Goal: Information Seeking & Learning: Check status

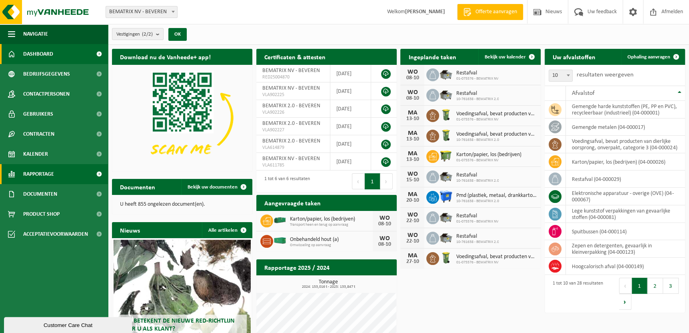
click at [83, 170] on link "Rapportage" at bounding box center [54, 174] width 108 height 20
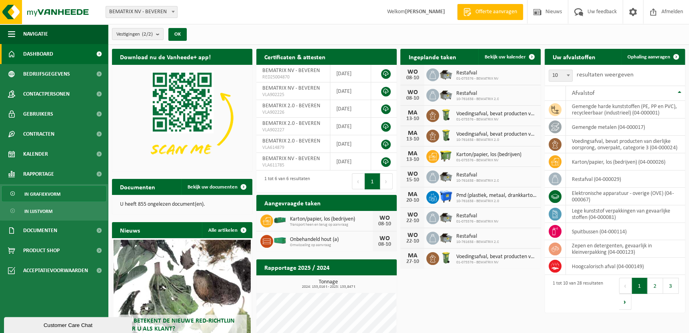
click at [81, 190] on link "In grafiekvorm" at bounding box center [54, 193] width 104 height 15
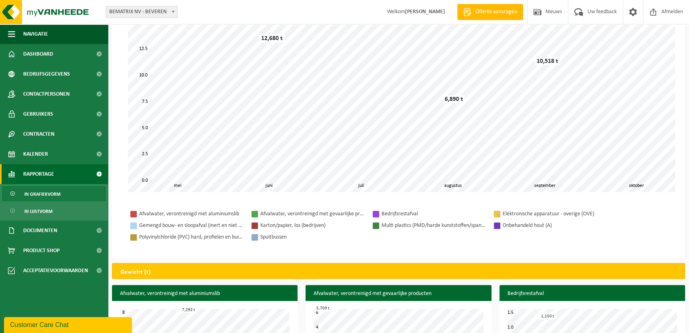
scroll to position [210, 0]
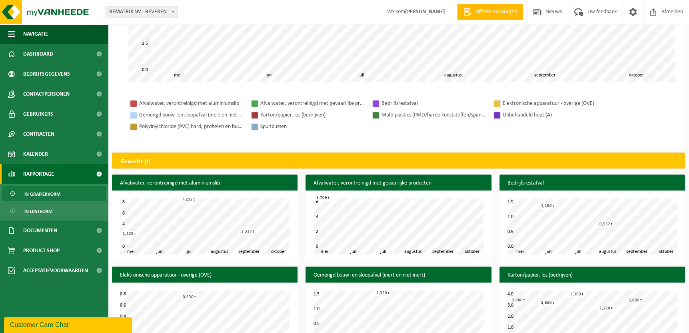
drag, startPoint x: 503, startPoint y: 55, endPoint x: 507, endPoint y: 74, distance: 19.5
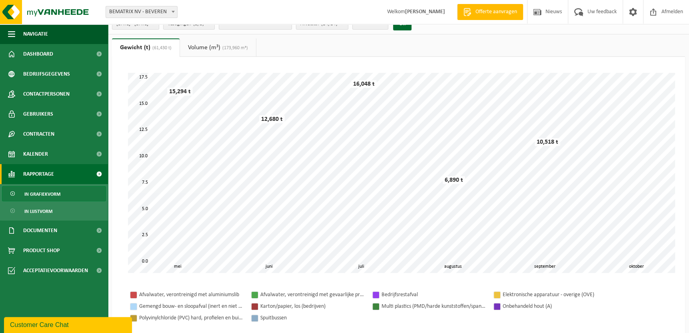
scroll to position [0, 0]
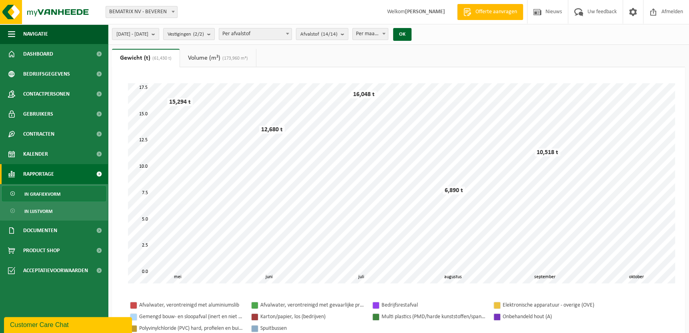
click at [388, 36] on span "Per maand" at bounding box center [370, 33] width 35 height 11
select select "3"
click at [411, 31] on button "OK" at bounding box center [402, 34] width 18 height 13
click at [148, 36] on span "2025-05-01 - 2025-10-07" at bounding box center [132, 34] width 32 height 12
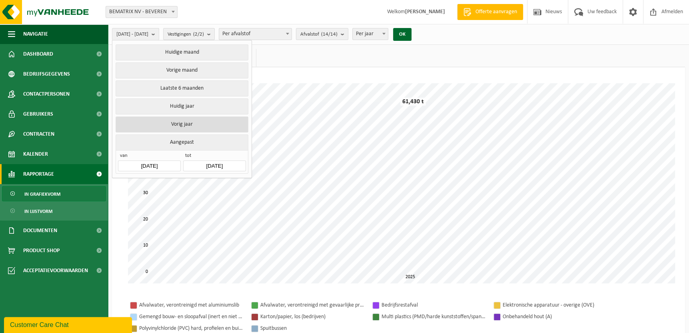
click at [166, 118] on button "Vorig jaar" at bounding box center [182, 124] width 132 height 16
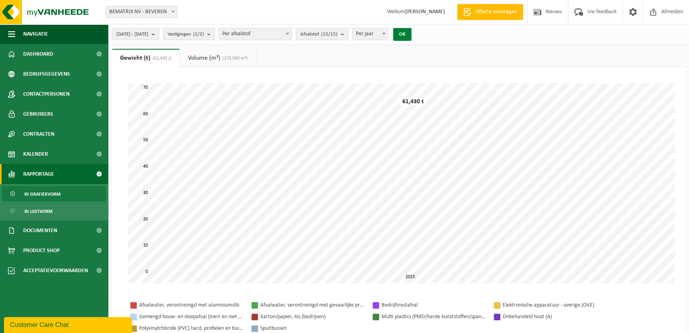
click at [411, 32] on button "OK" at bounding box center [402, 34] width 18 height 13
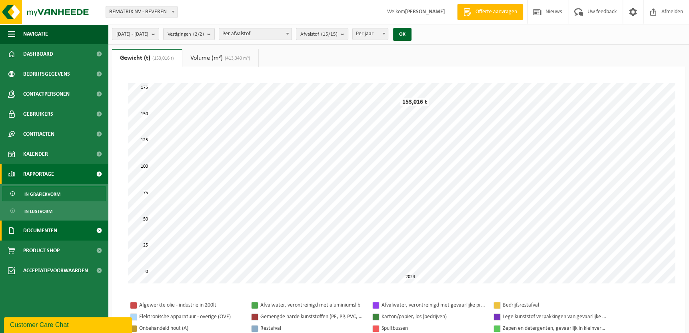
click at [67, 238] on link "Documenten" at bounding box center [54, 230] width 108 height 20
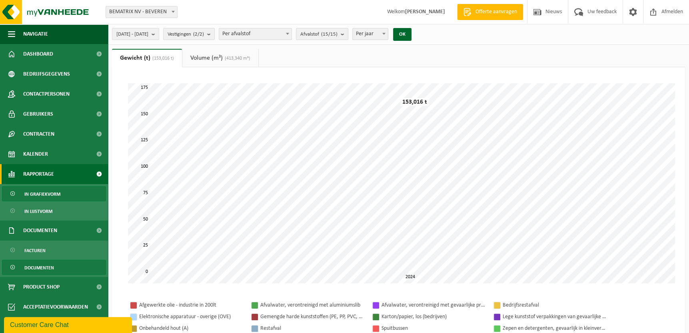
click at [53, 265] on span "Documenten" at bounding box center [39, 267] width 30 height 15
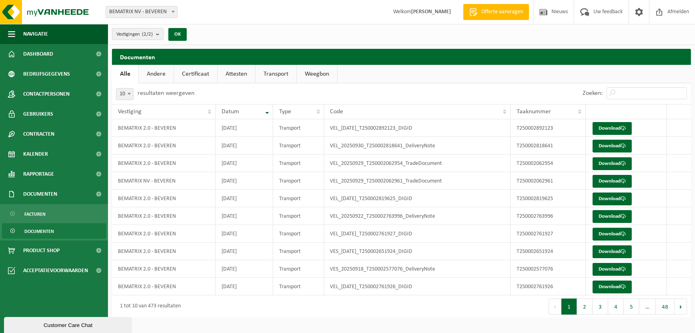
click at [160, 80] on link "Andere" at bounding box center [156, 74] width 35 height 18
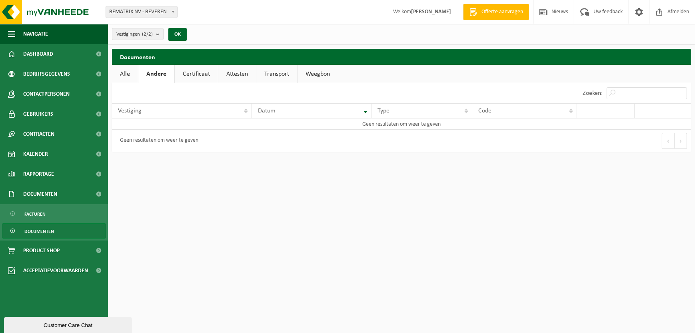
click at [194, 74] on link "Certificaat" at bounding box center [196, 74] width 43 height 18
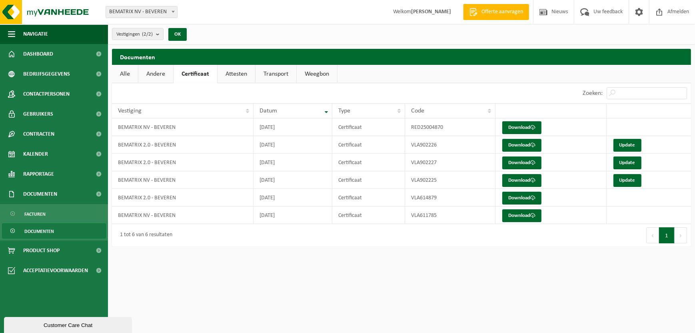
click at [246, 74] on link "Attesten" at bounding box center [236, 74] width 38 height 18
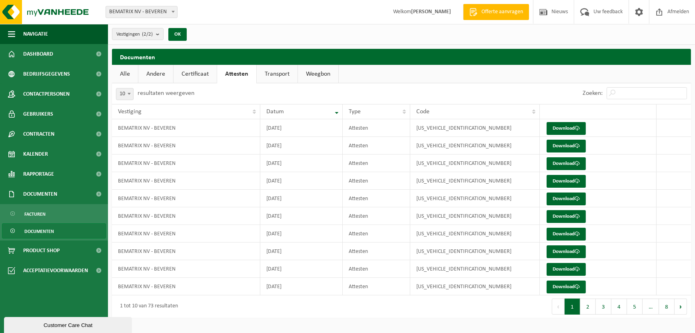
click at [290, 76] on link "Transport" at bounding box center [277, 74] width 41 height 18
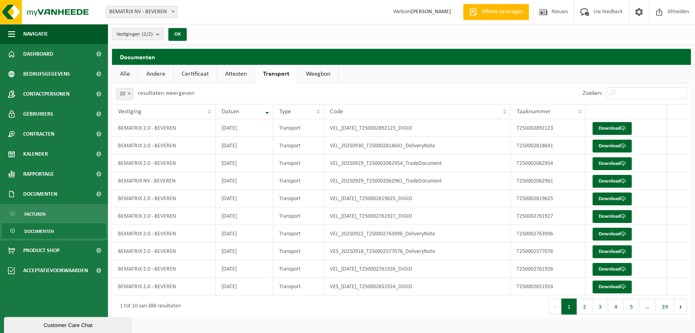
click at [310, 76] on link "Weegbon" at bounding box center [318, 74] width 40 height 18
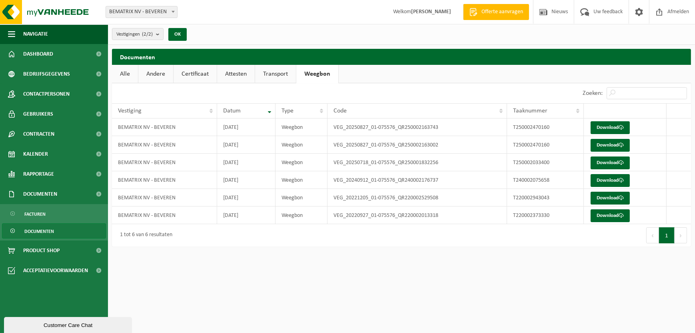
click at [160, 78] on link "Andere" at bounding box center [155, 74] width 35 height 18
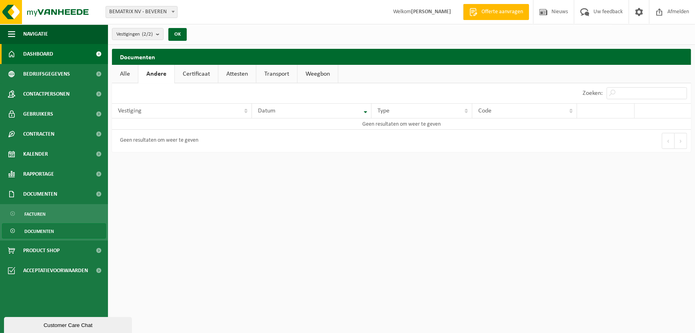
click at [78, 52] on link "Dashboard" at bounding box center [54, 54] width 108 height 20
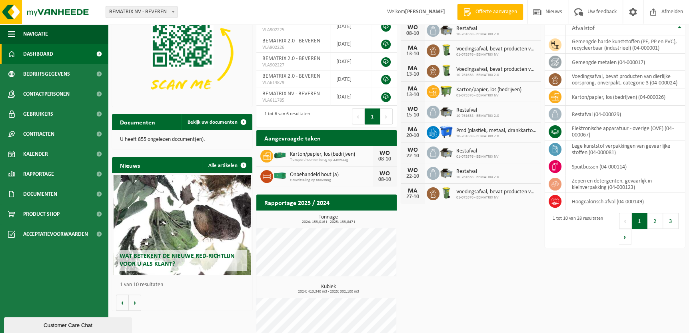
drag, startPoint x: 430, startPoint y: 308, endPoint x: 433, endPoint y: 337, distance: 29.0
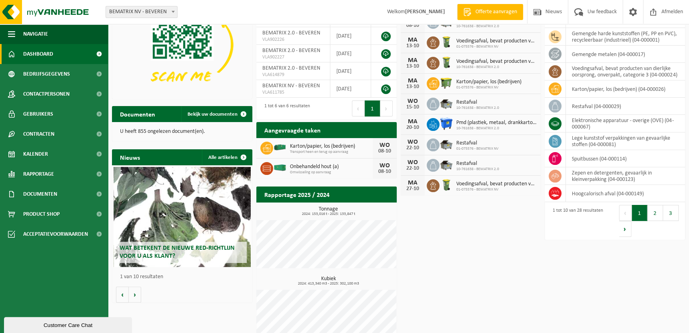
scroll to position [86, 0]
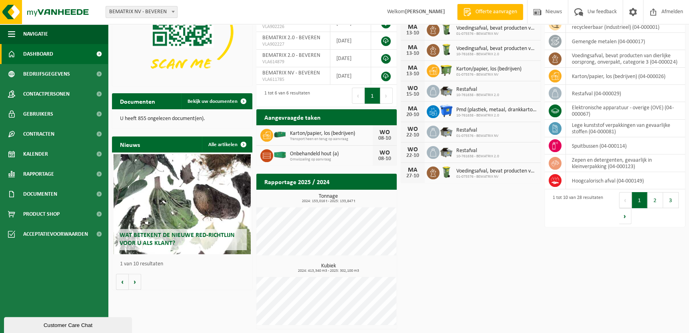
drag, startPoint x: 438, startPoint y: 293, endPoint x: 441, endPoint y: 314, distance: 21.1
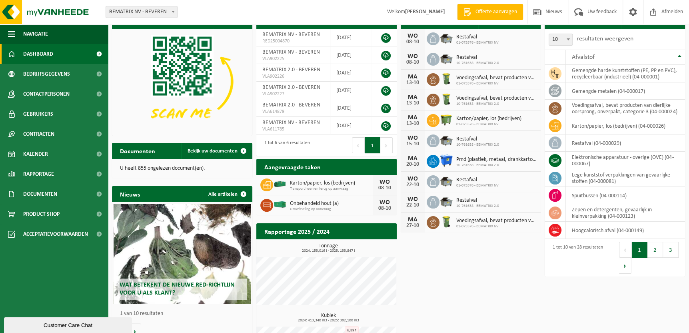
scroll to position [0, 0]
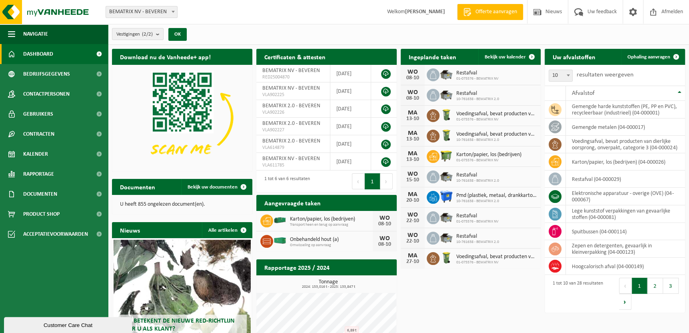
drag, startPoint x: 454, startPoint y: 249, endPoint x: 462, endPoint y: 202, distance: 47.1
click at [578, 116] on td "gemengde harde kunststoffen (PE, PP en PVC), recycleerbaar (industrieel) (04-00…" at bounding box center [625, 110] width 119 height 18
click at [577, 109] on td "gemengde harde kunststoffen (PE, PP en PVC), recycleerbaar (industrieel) (04-00…" at bounding box center [625, 110] width 119 height 18
click at [548, 111] on span at bounding box center [554, 109] width 13 height 13
click at [558, 107] on icon at bounding box center [555, 110] width 8 height 8
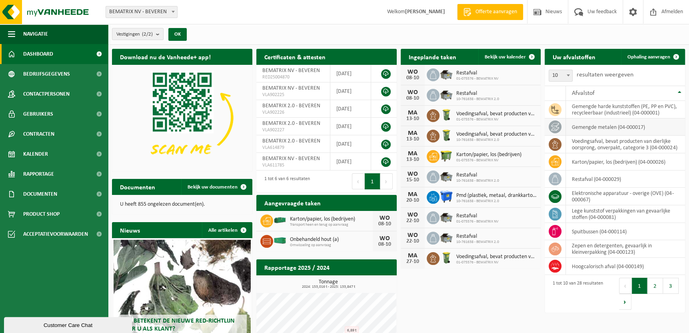
click at [558, 126] on icon at bounding box center [555, 127] width 8 height 8
click at [557, 154] on td at bounding box center [554, 161] width 21 height 17
click at [558, 189] on td at bounding box center [554, 196] width 21 height 18
drag, startPoint x: 558, startPoint y: 189, endPoint x: 558, endPoint y: 205, distance: 16.8
click at [558, 205] on tbody "gemengde harde kunststoffen (PE, PP en PVC), recycleerbaar (industrieel) (04-00…" at bounding box center [614, 188] width 140 height 174
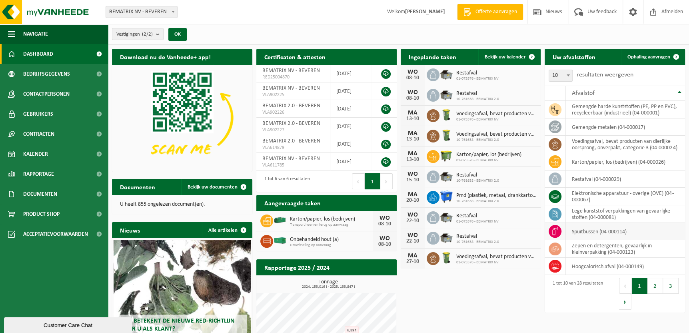
drag, startPoint x: 558, startPoint y: 205, endPoint x: 553, endPoint y: 229, distance: 23.6
click at [553, 229] on icon at bounding box center [555, 231] width 8 height 8
click at [469, 332] on div "Download nu de Vanheede+ app! Verberg Certificaten & attesten Bekijk uw certifi…" at bounding box center [398, 231] width 577 height 373
click at [547, 9] on span "Nieuws" at bounding box center [553, 12] width 20 height 24
